Goal: Transaction & Acquisition: Purchase product/service

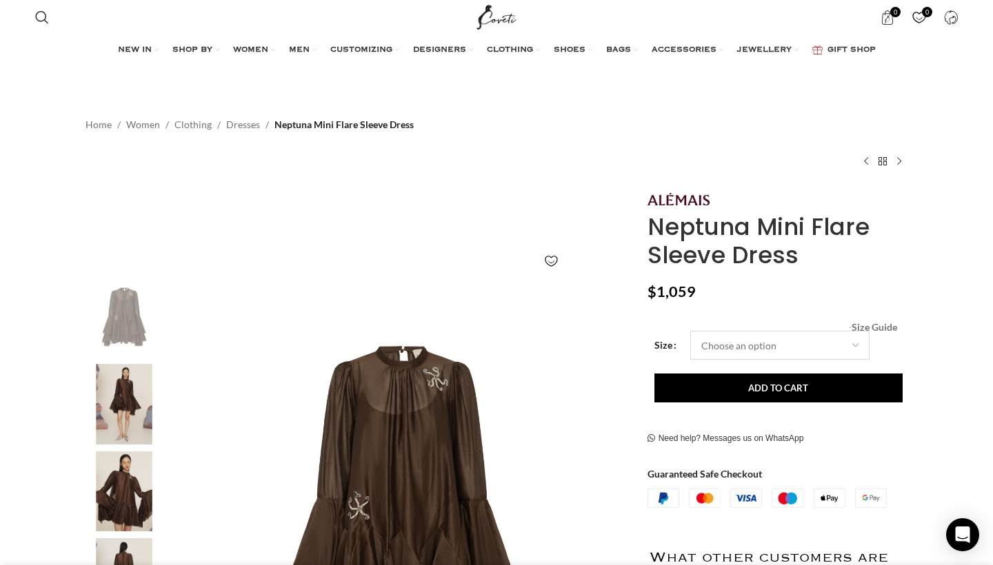
drag, startPoint x: 734, startPoint y: 333, endPoint x: 866, endPoint y: 321, distance: 132.2
click at [892, 321] on div "Neptuna Mini Flare Sleeve Dress $ 1,059 Women's clothing size guide Women Cloth…" at bounding box center [777, 572] width 260 height 765
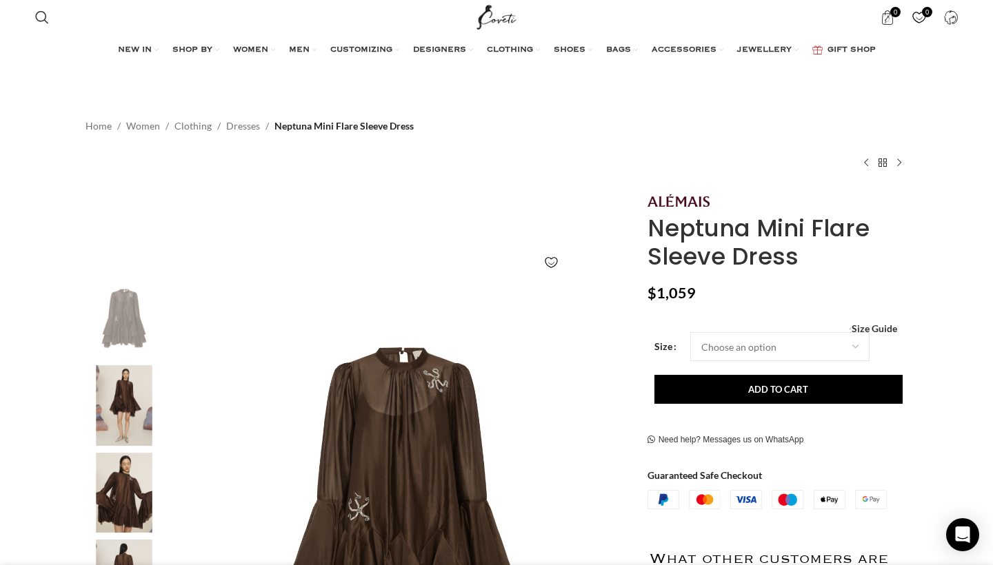
click at [867, 319] on div "Neptuna Mini Flare Sleeve Dress $ 1,059 Women's clothing size guide Women Cloth…" at bounding box center [777, 574] width 260 height 765
click at [871, 329] on span "Size Guide" at bounding box center [874, 329] width 46 height 0
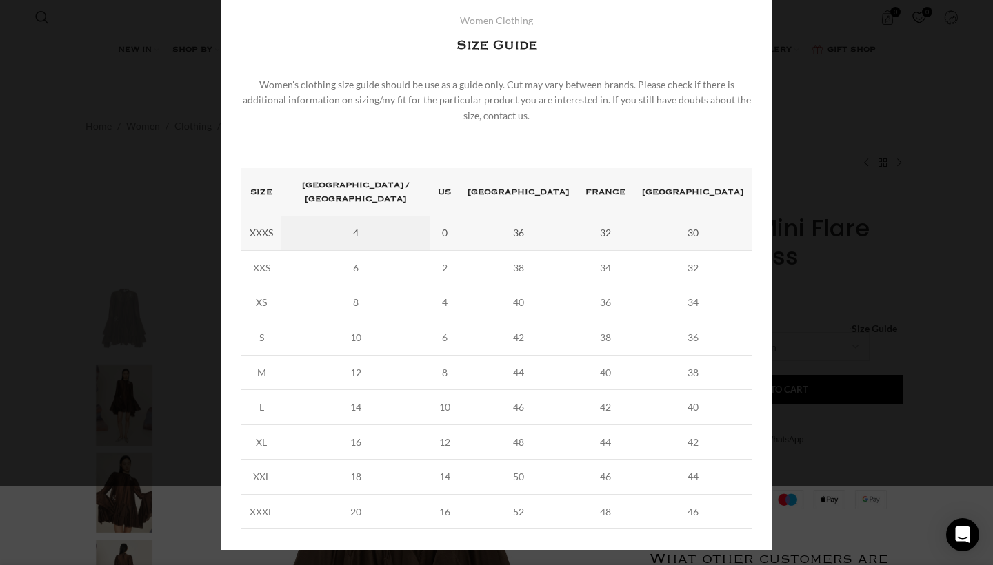
scroll to position [0, 436]
click at [886, 111] on div "× Women's clothing size guide Women Clothing Size Guide Women's clothing size g…" at bounding box center [497, 253] width 982 height 664
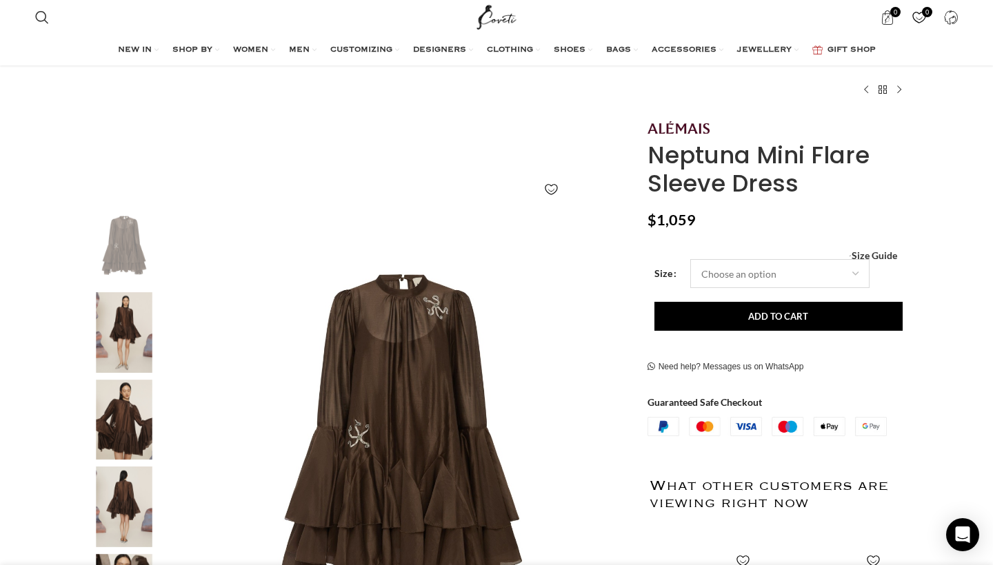
scroll to position [0, 580]
select select "4-[GEOGRAPHIC_DATA]"
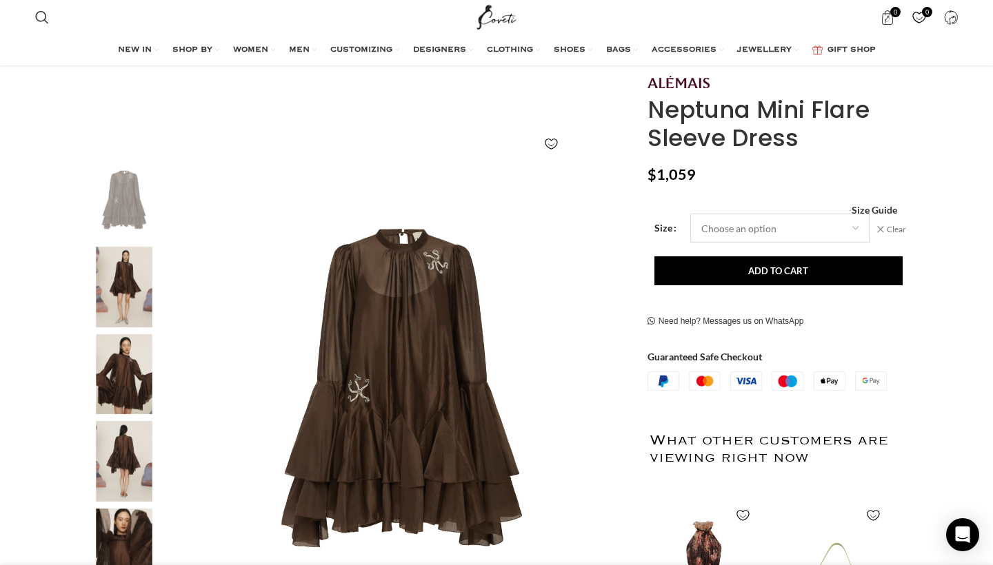
scroll to position [0, 436]
click at [119, 339] on img "3 / 5" at bounding box center [124, 374] width 84 height 81
click at [122, 347] on img "3 / 5" at bounding box center [124, 374] width 84 height 81
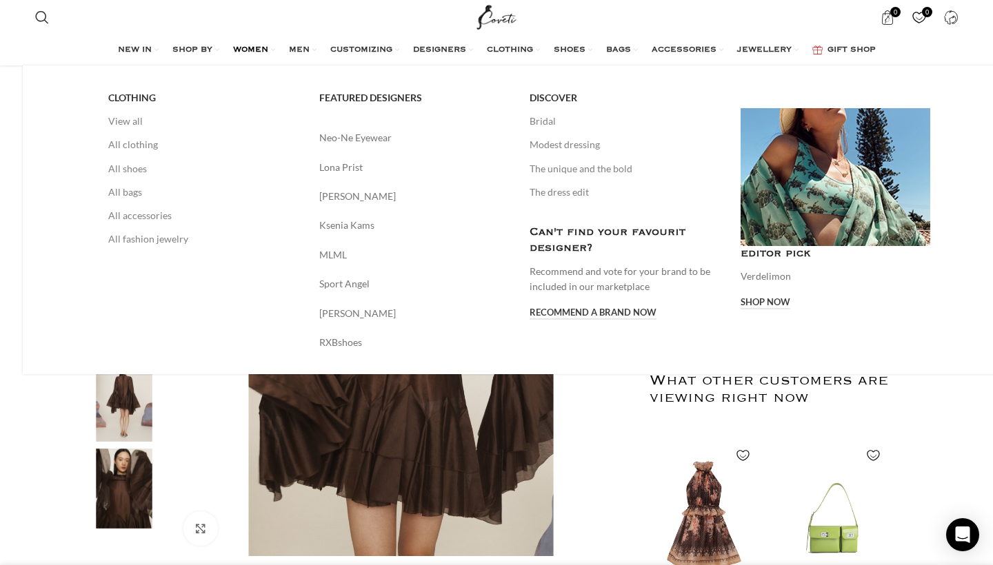
scroll to position [1998, 0]
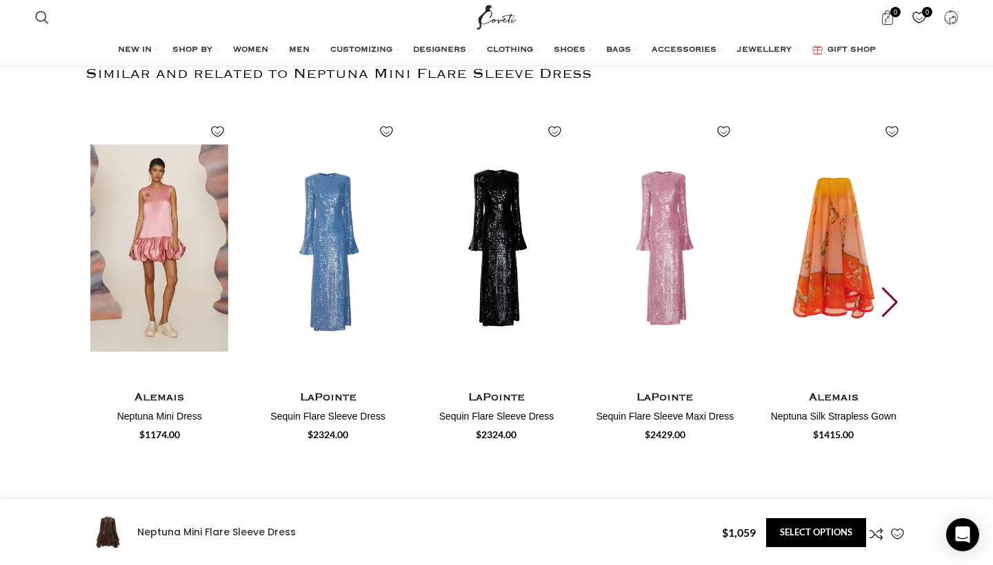
click at [185, 247] on img "1 / 30" at bounding box center [159, 248] width 152 height 284
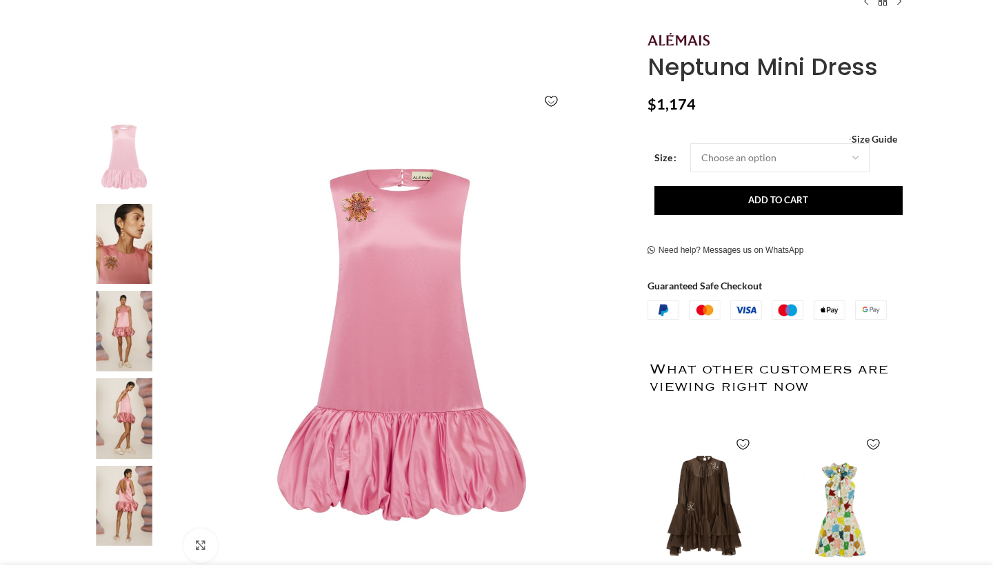
click at [97, 338] on img at bounding box center [124, 331] width 84 height 81
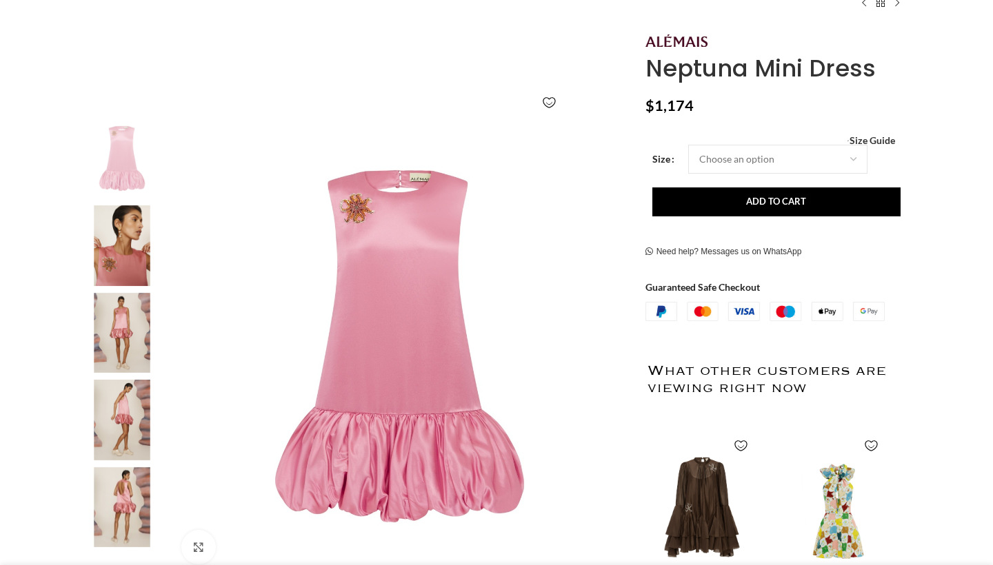
click at [114, 332] on img "3 / 5" at bounding box center [122, 333] width 84 height 81
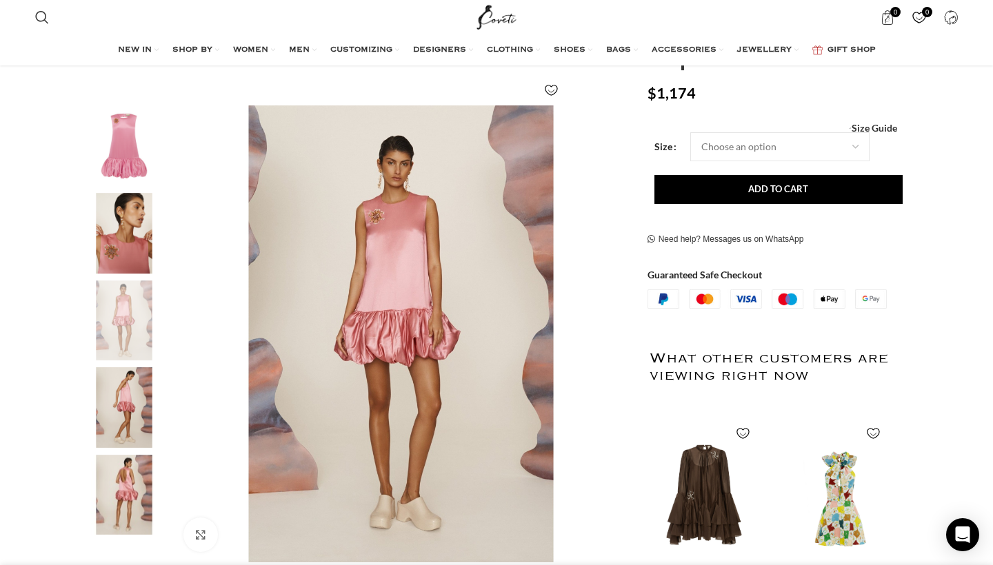
scroll to position [0, 436]
